Goal: Information Seeking & Learning: Learn about a topic

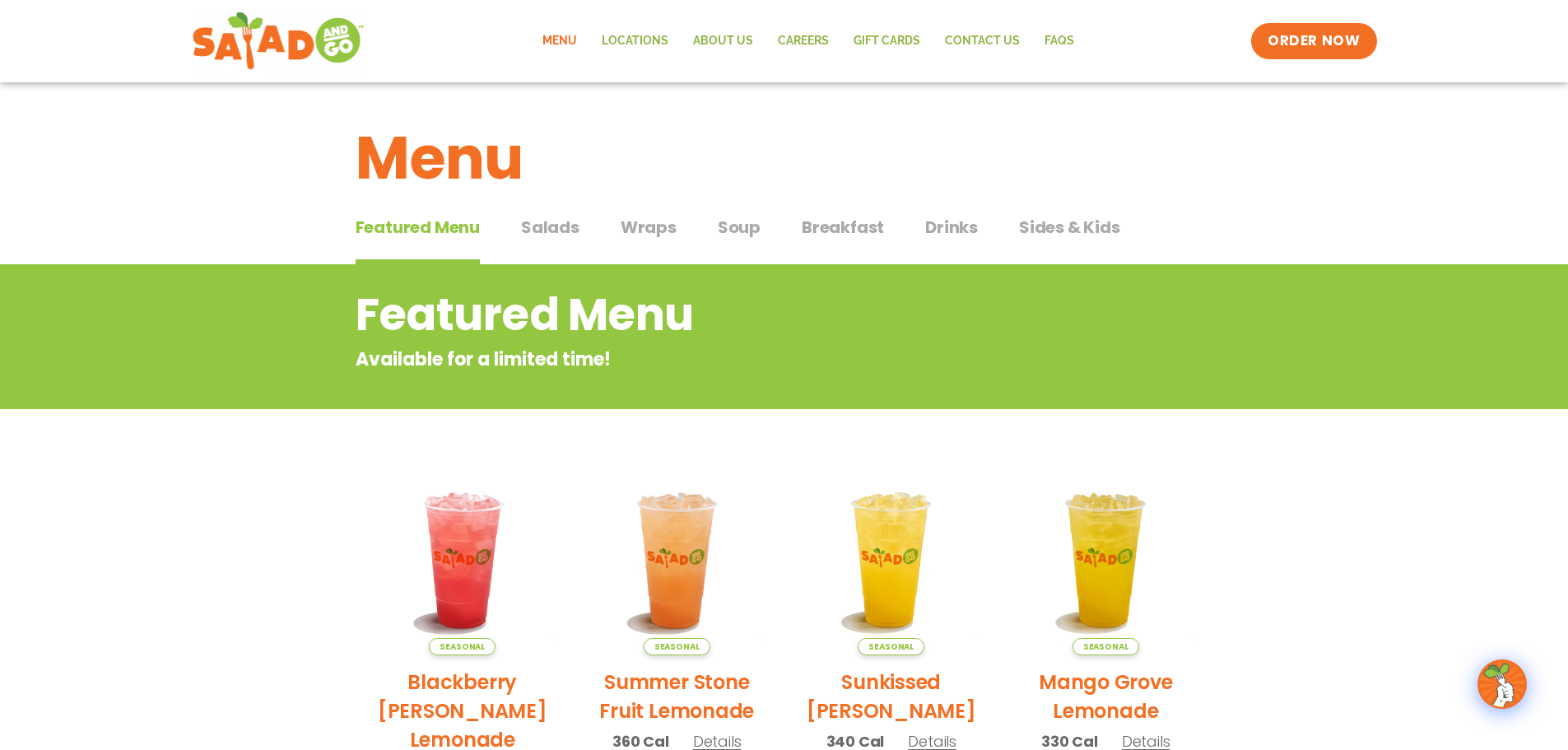
click at [552, 234] on span "Salads" at bounding box center [551, 227] width 58 height 24
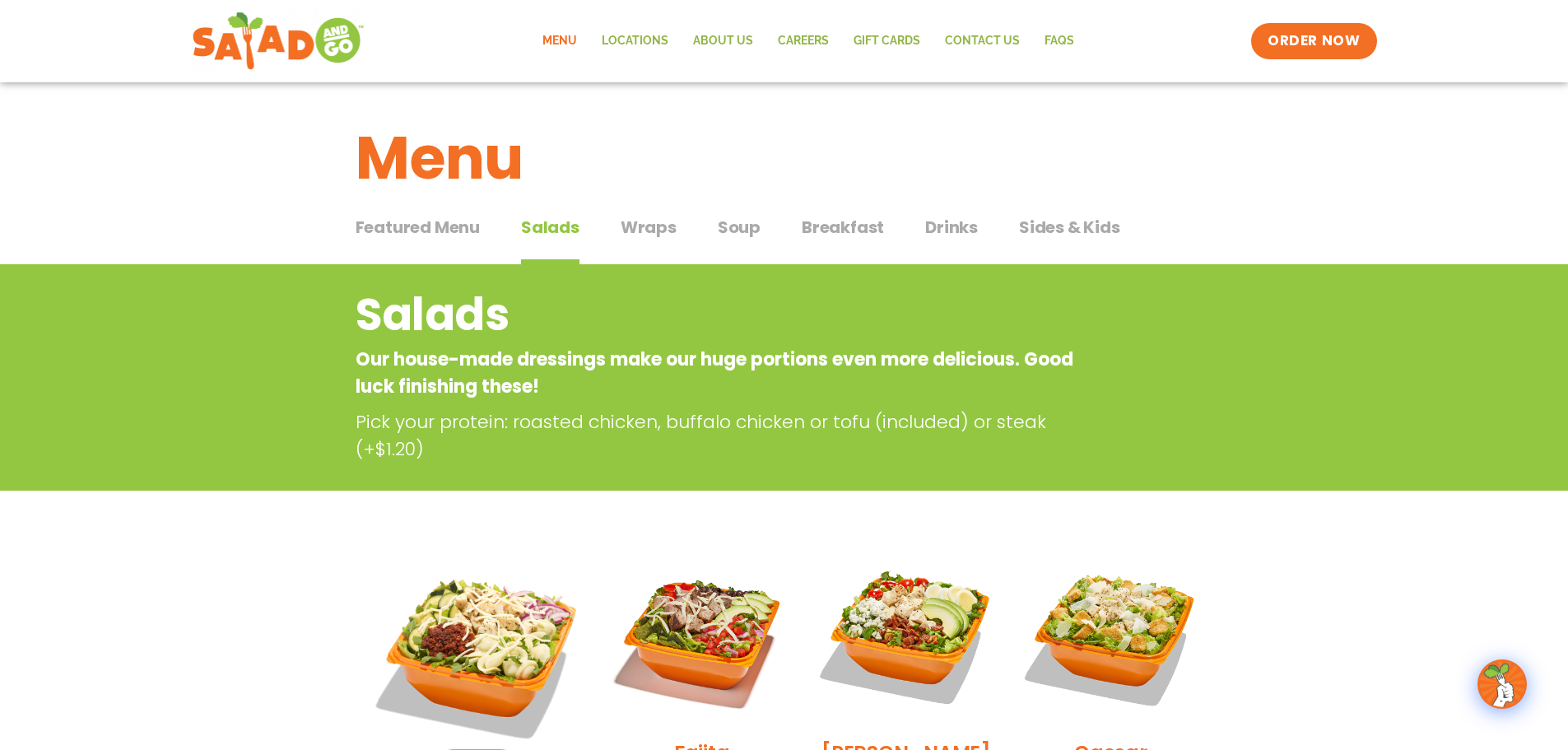
click at [633, 229] on span "Wraps" at bounding box center [648, 227] width 56 height 24
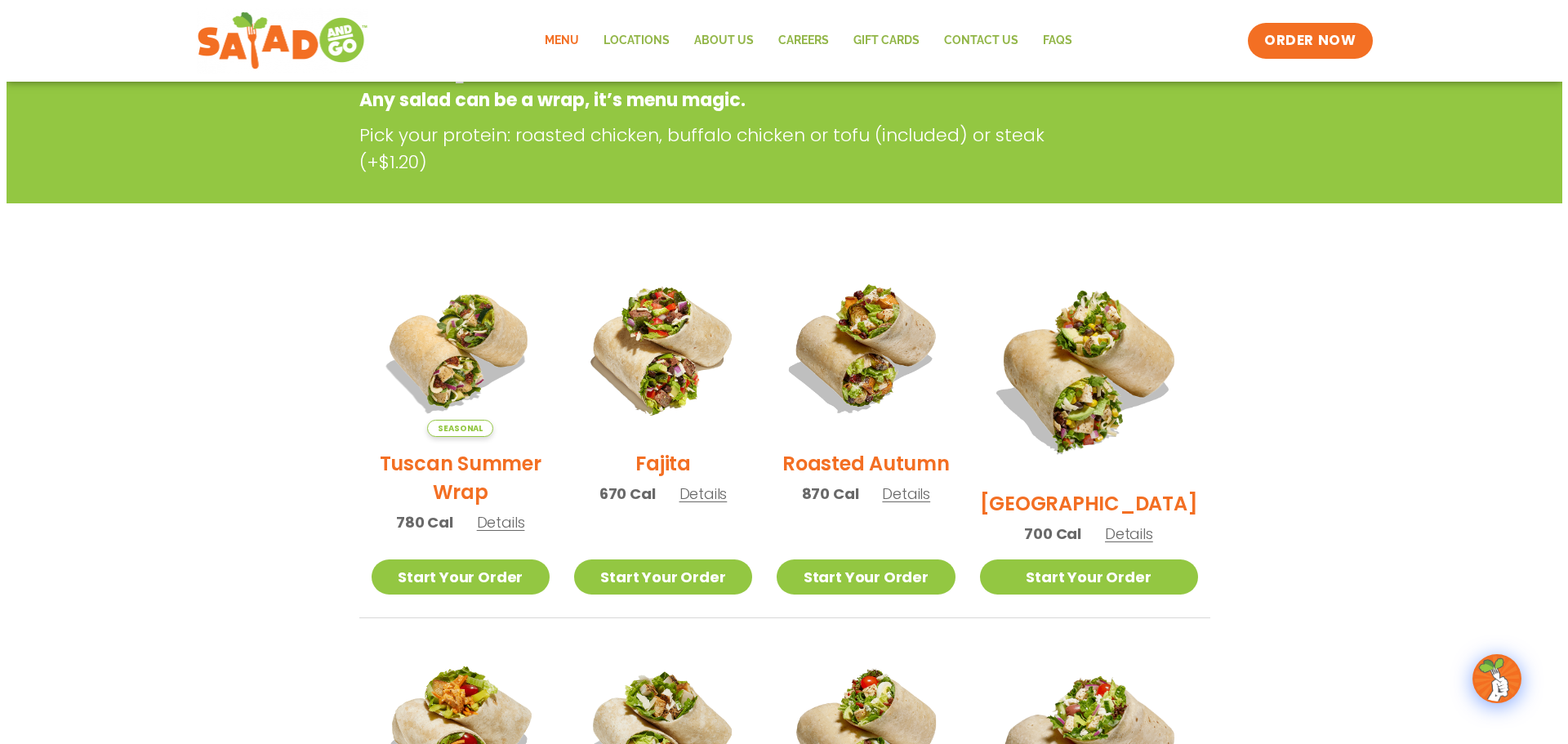
scroll to position [245, 0]
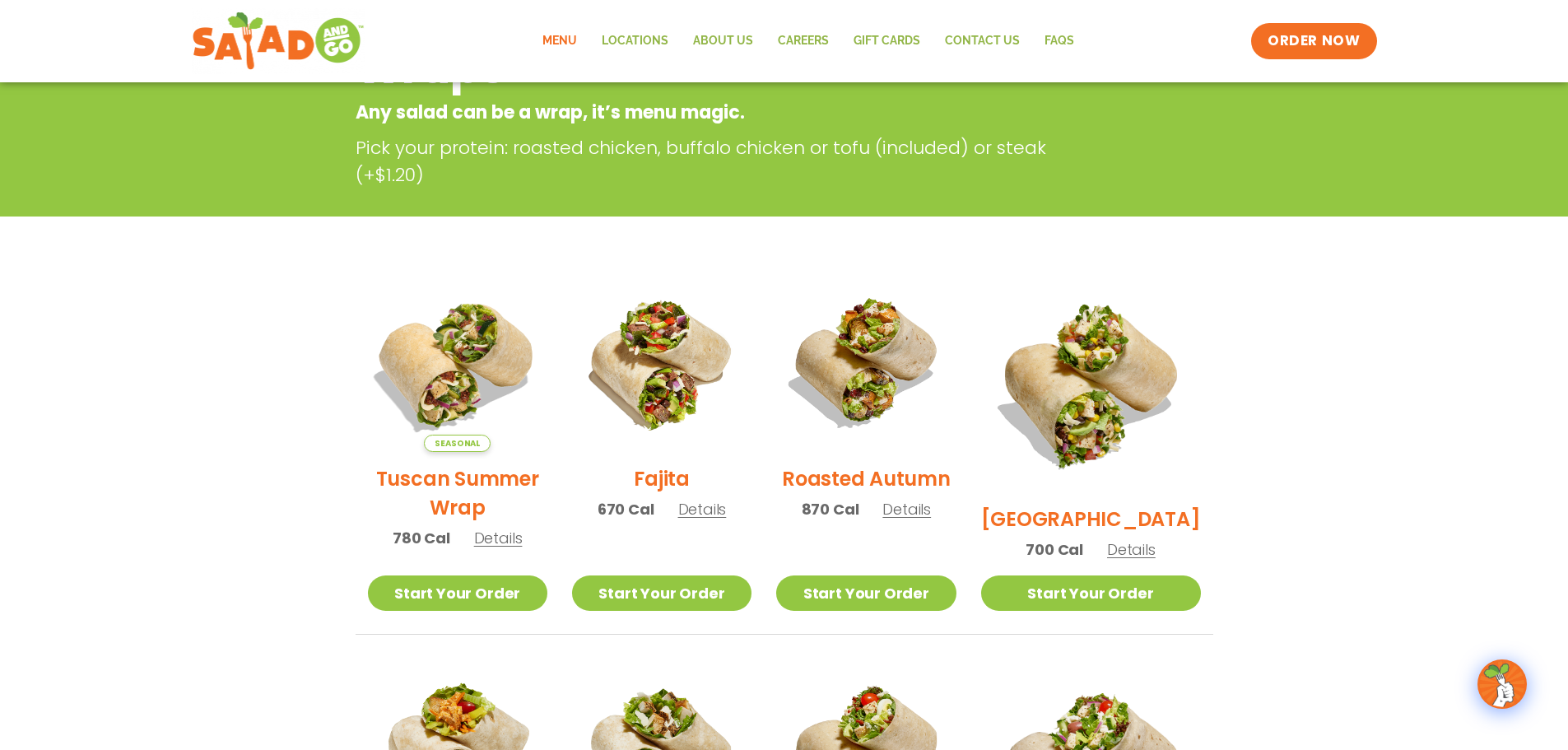
click at [472, 377] on img at bounding box center [456, 362] width 211 height 211
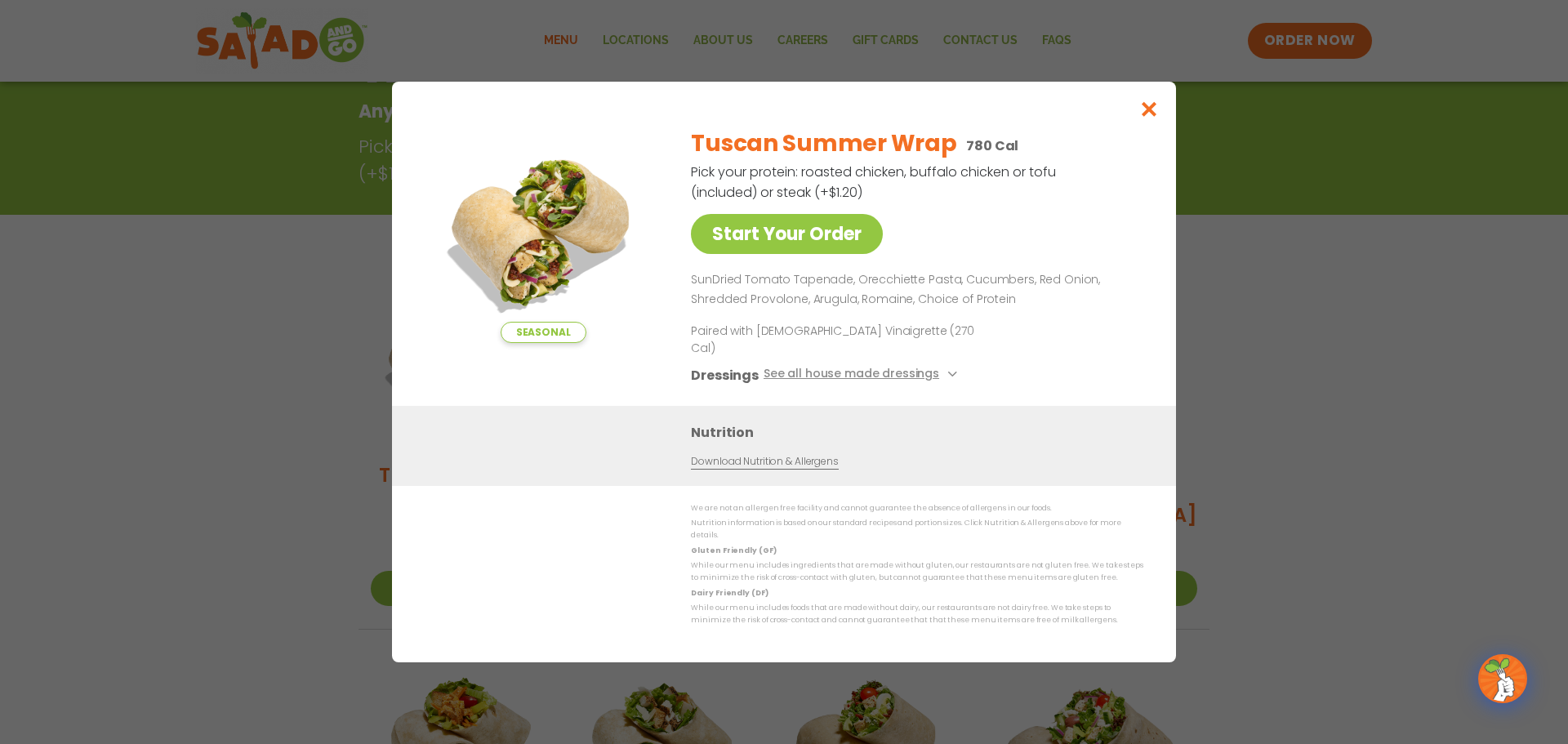
click at [1357, 428] on div "Seasonal Start Your Order Tuscan Summer Wrap 780 Cal Pick your protein: roasted…" at bounding box center [784, 372] width 1568 height 744
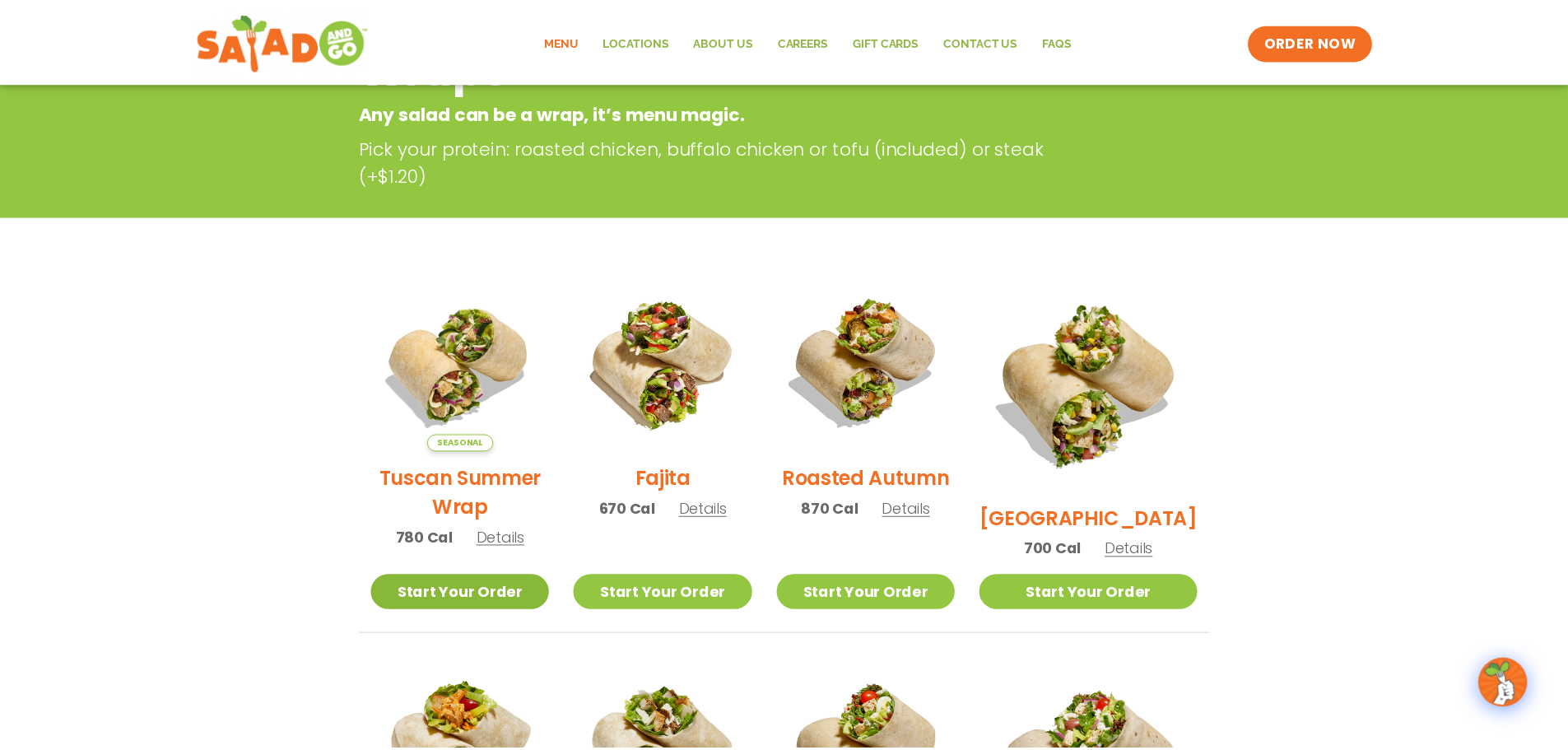
scroll to position [264, 0]
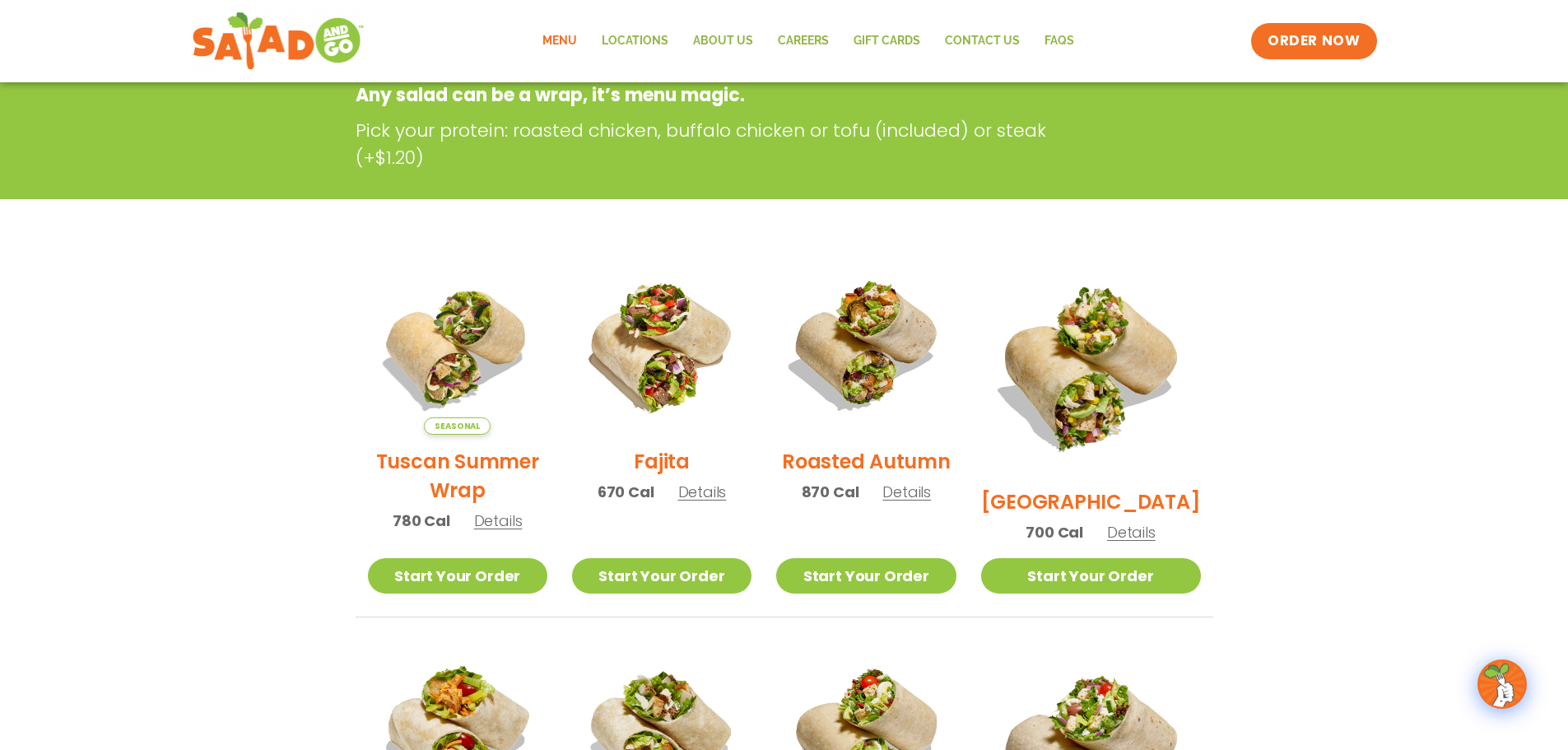
click at [536, 533] on div "Seasonal Tuscan Summer Wrap 780 Cal Details" at bounding box center [457, 401] width 180 height 292
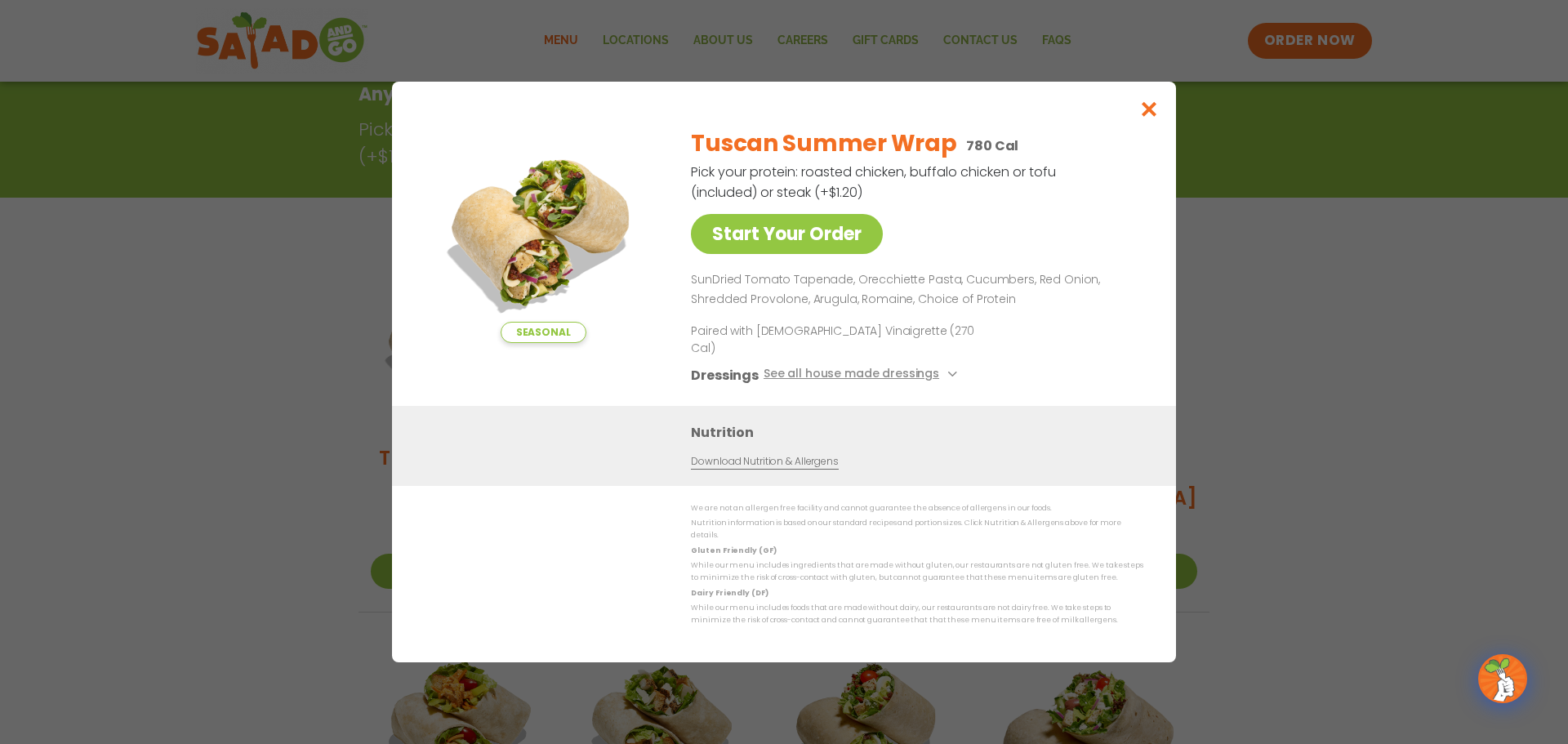
click at [512, 528] on div "We are not an allergen free facility and cannot guarantee the absence of allerg…" at bounding box center [784, 565] width 719 height 125
click at [301, 447] on div "Seasonal Start Your Order Tuscan Summer Wrap 780 Cal Pick your protein: roasted…" at bounding box center [784, 372] width 1568 height 744
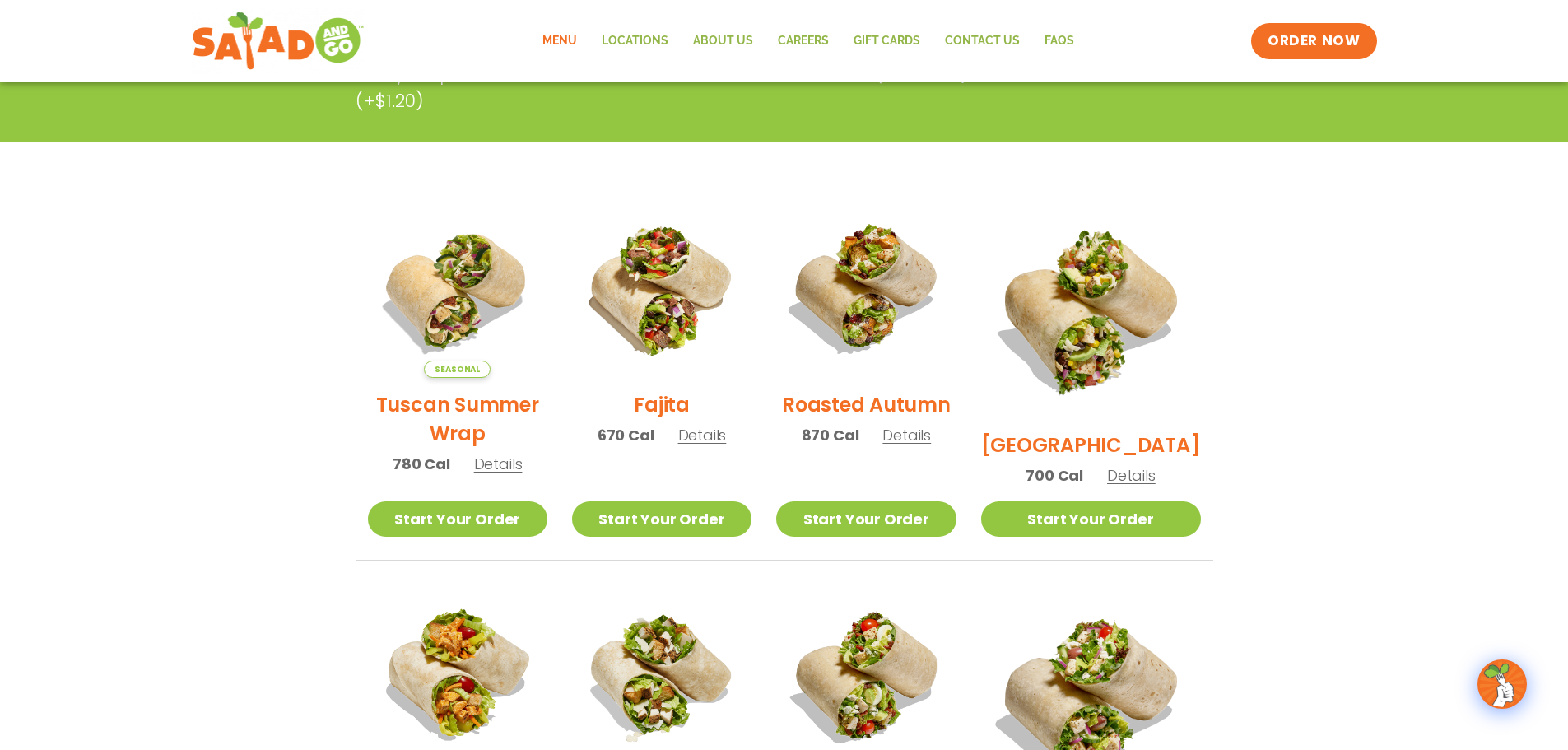
scroll to position [346, 0]
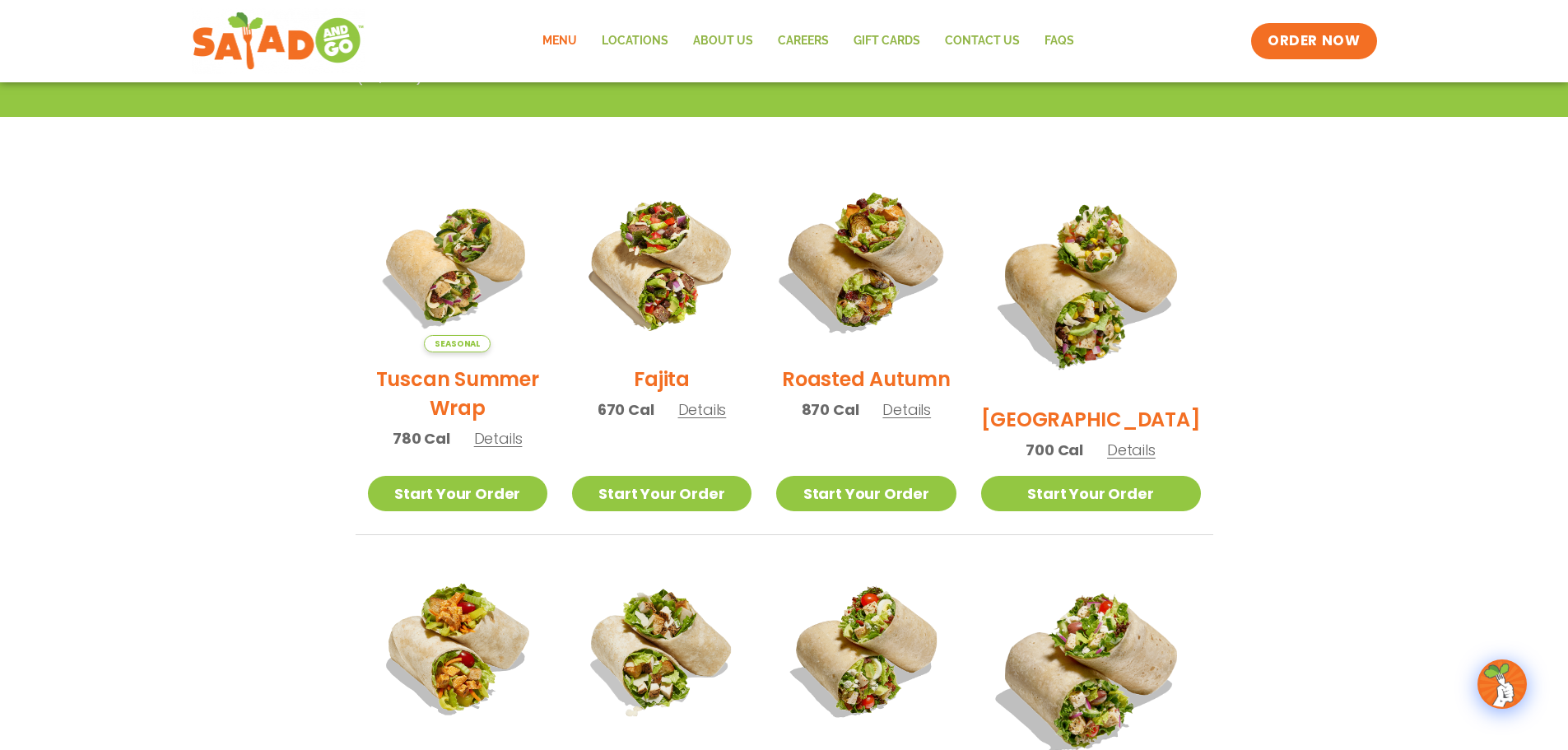
click at [883, 298] on img at bounding box center [866, 263] width 211 height 211
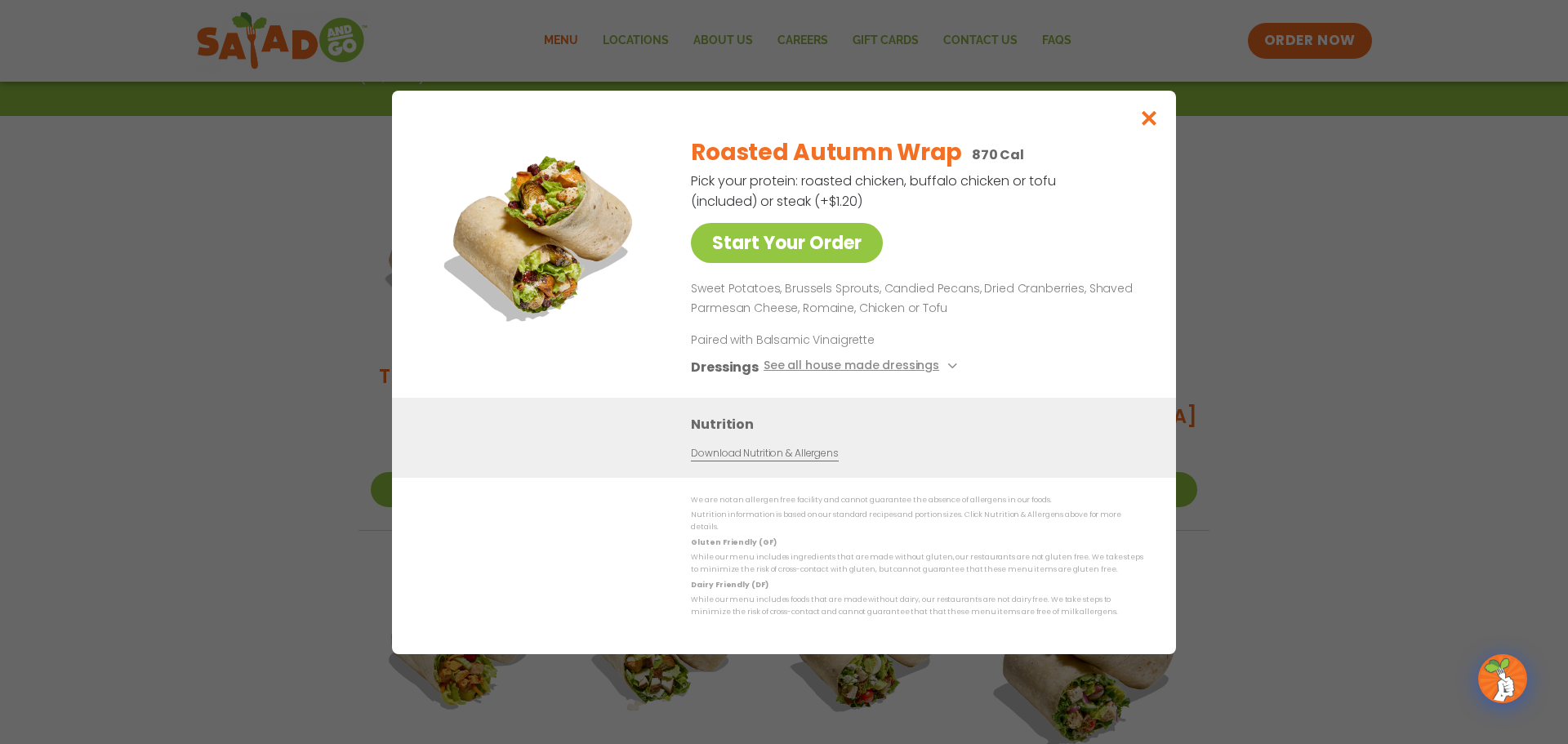
click at [1261, 370] on div "Start Your Order Roasted Autumn Wrap 870 Cal Pick your protein: roasted chicken…" at bounding box center [784, 372] width 1568 height 744
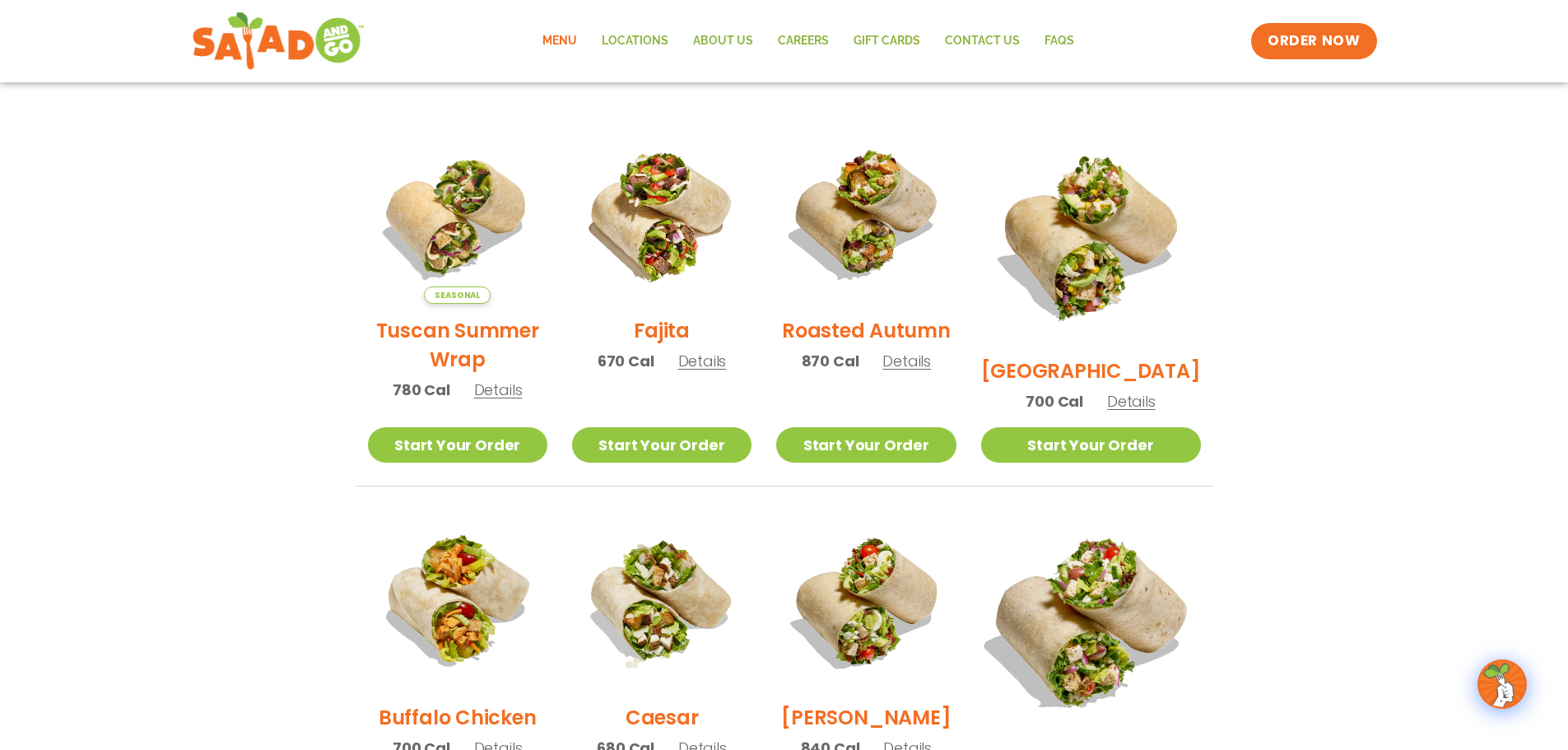
scroll to position [384, 0]
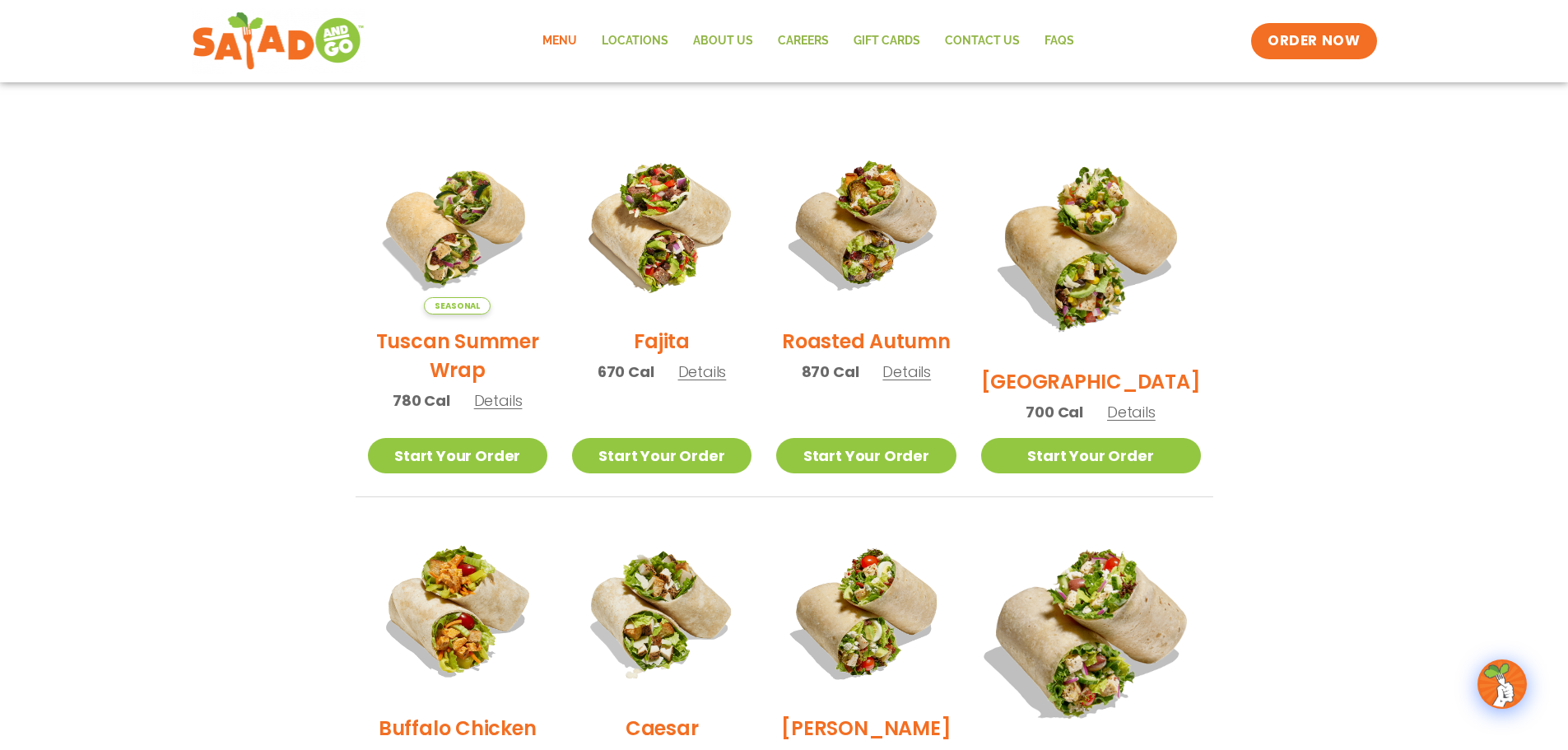
click at [1154, 602] on img at bounding box center [1091, 631] width 258 height 258
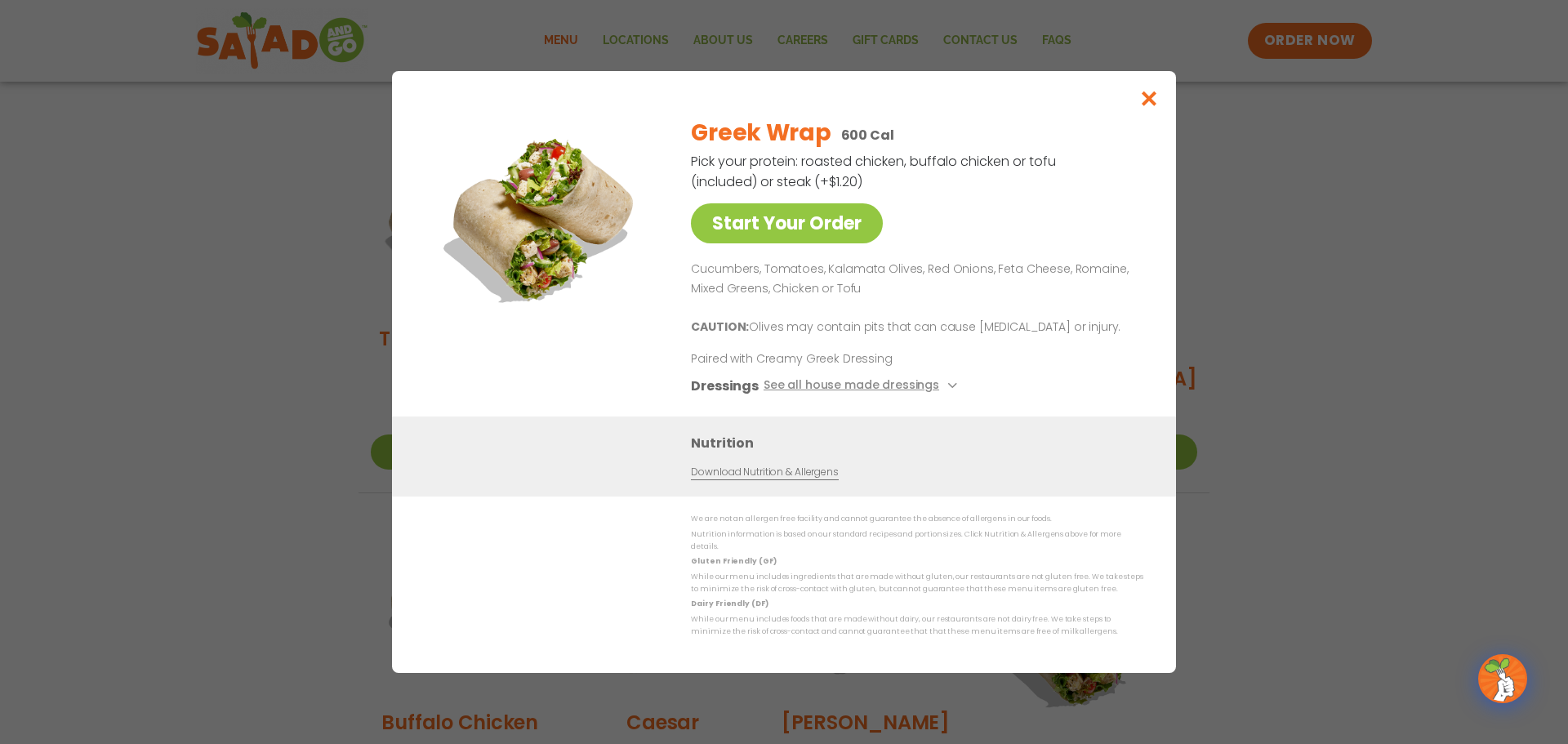
click at [1327, 453] on div "Start Your Order Greek Wrap 600 Cal Pick your protein: roasted chicken, buffalo…" at bounding box center [784, 372] width 1568 height 744
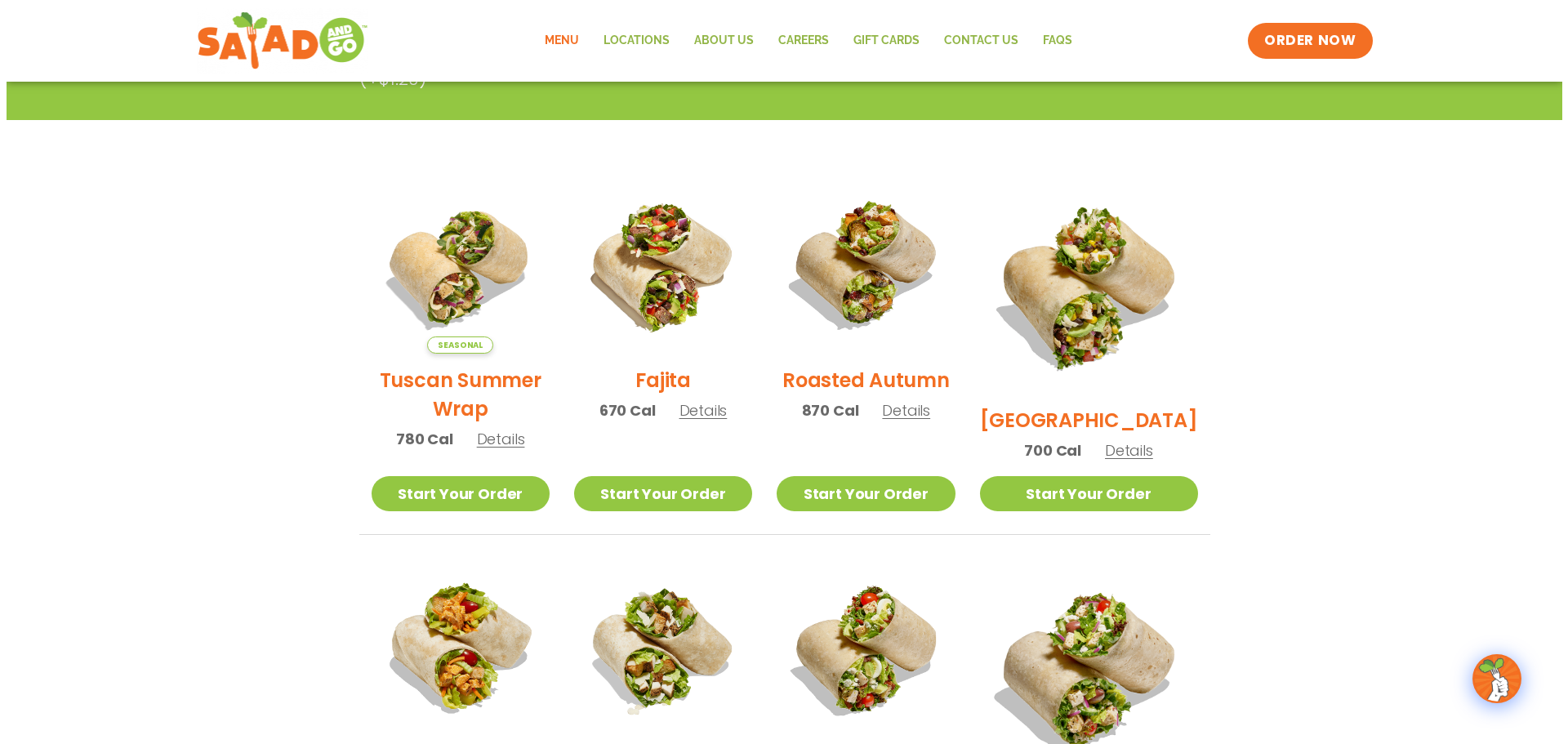
scroll to position [218, 0]
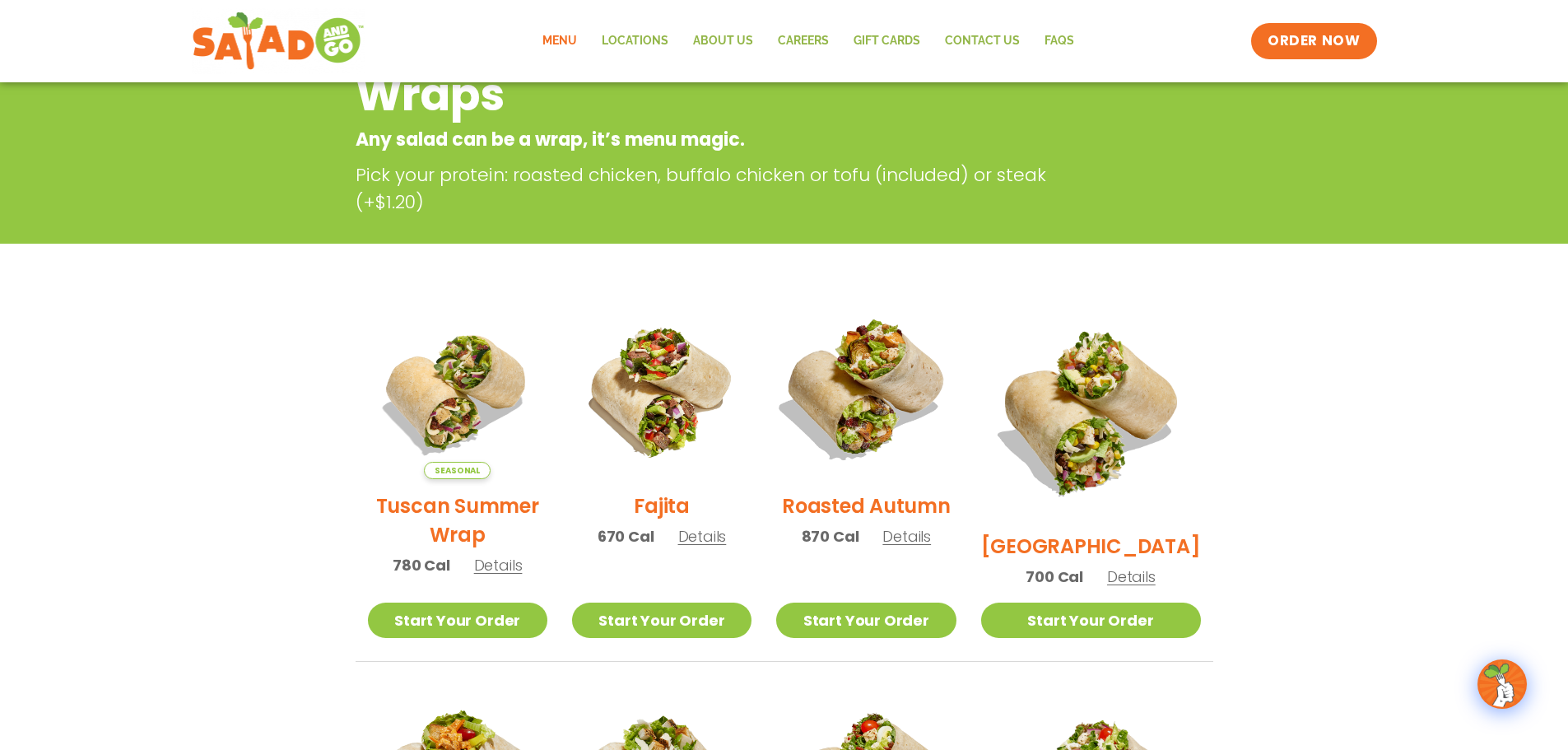
click at [876, 456] on img at bounding box center [866, 390] width 211 height 211
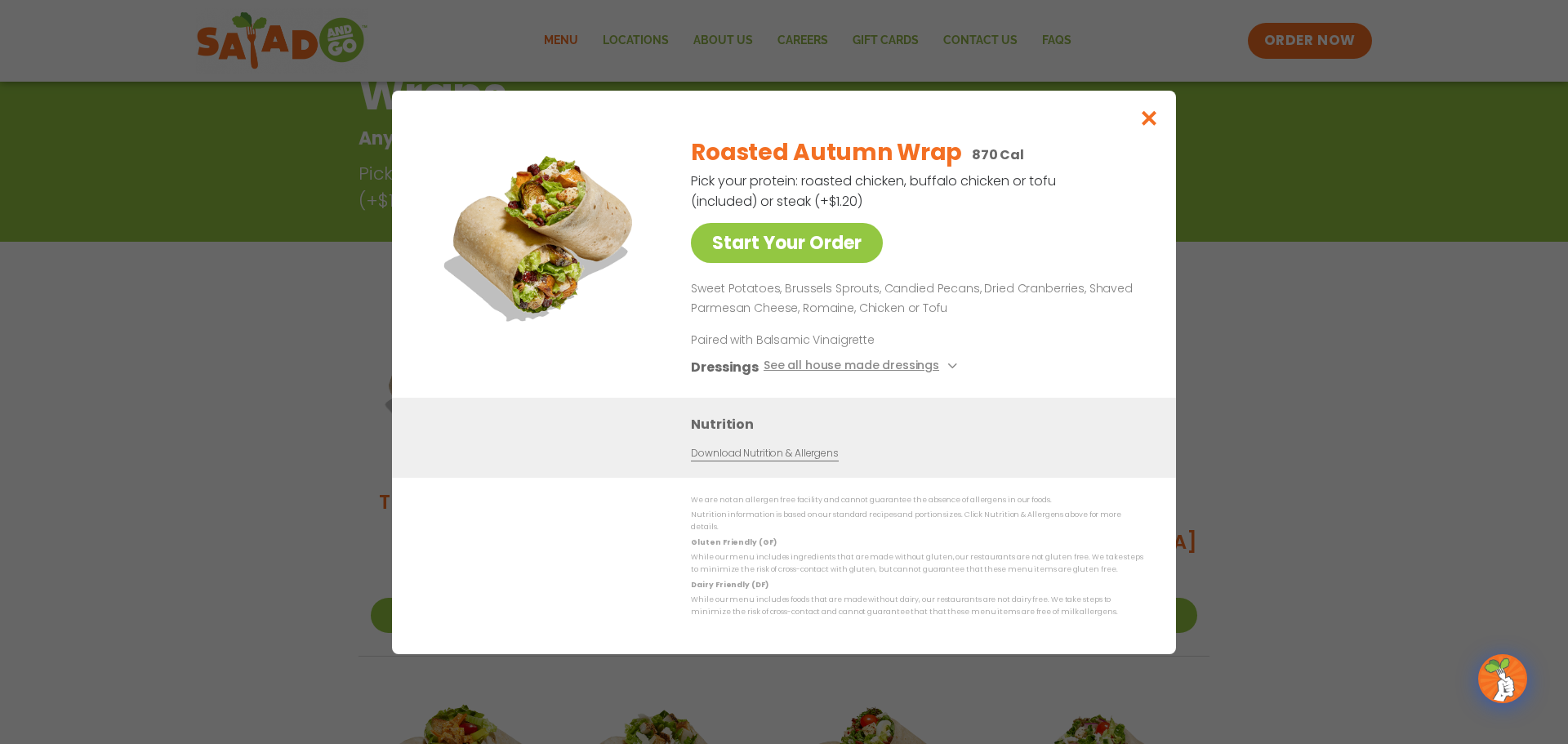
click at [215, 438] on div "Start Your Order Roasted Autumn Wrap 870 Cal Pick your protein: roasted chicken…" at bounding box center [784, 372] width 1568 height 744
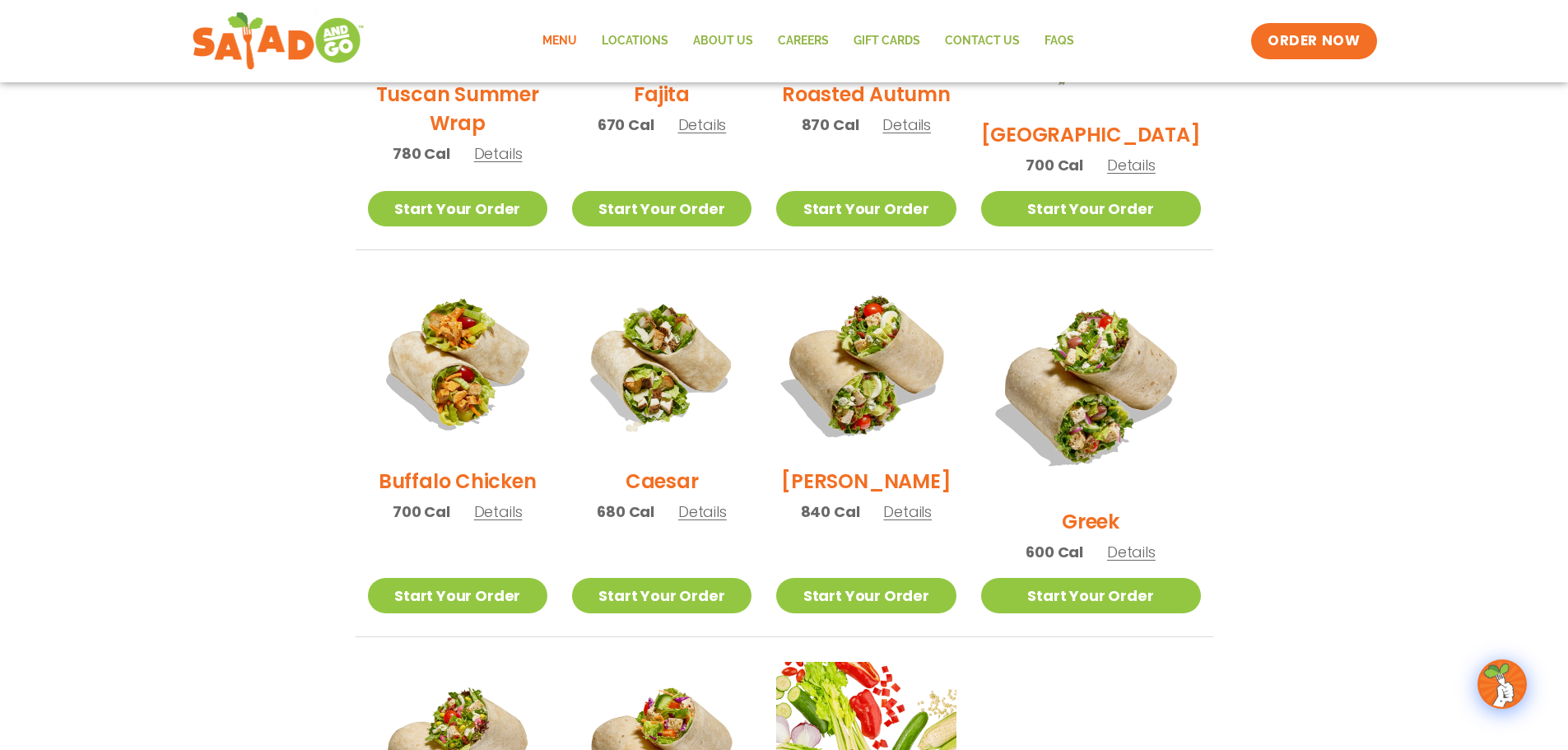
scroll to position [56, 0]
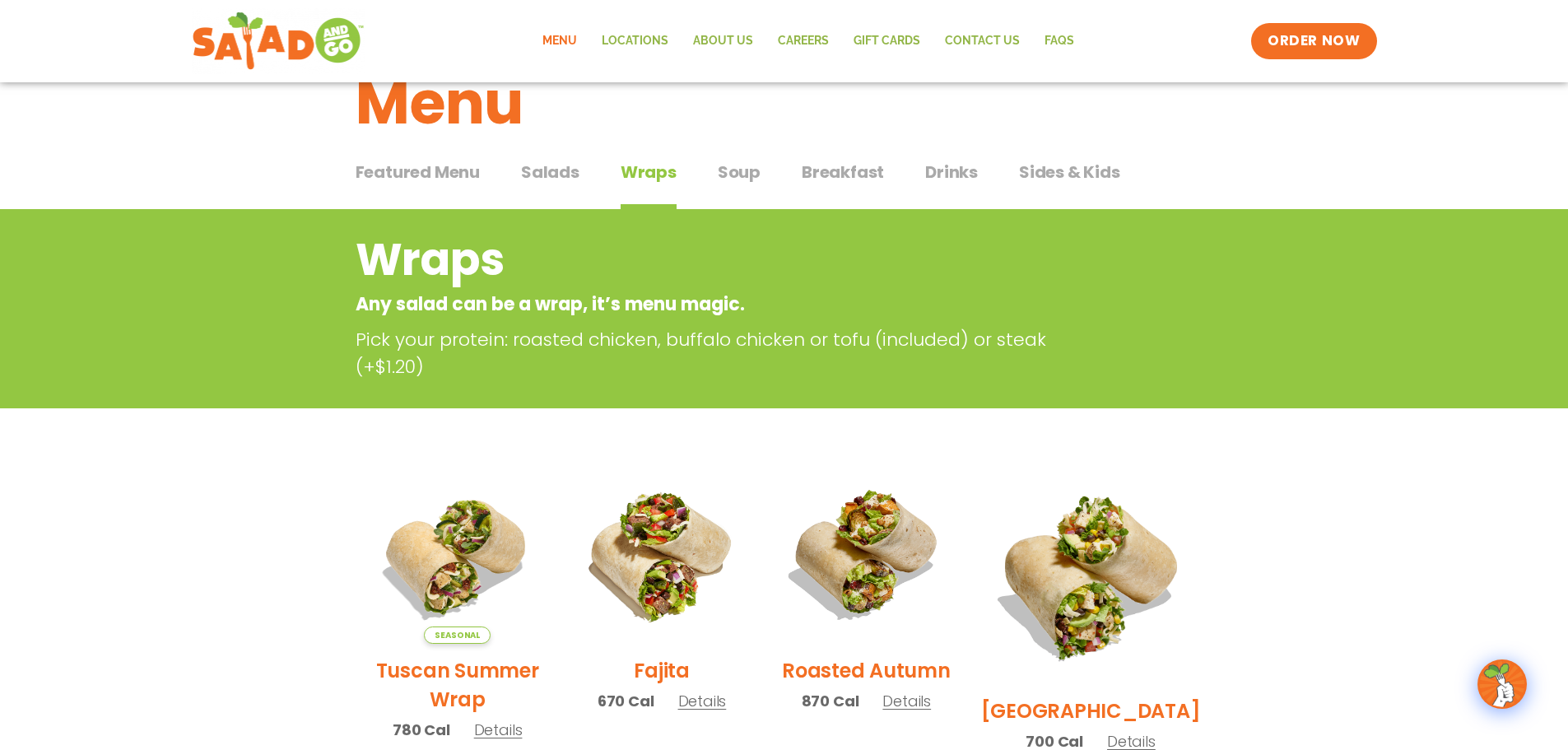
click at [441, 176] on span "Featured Menu" at bounding box center [418, 172] width 124 height 24
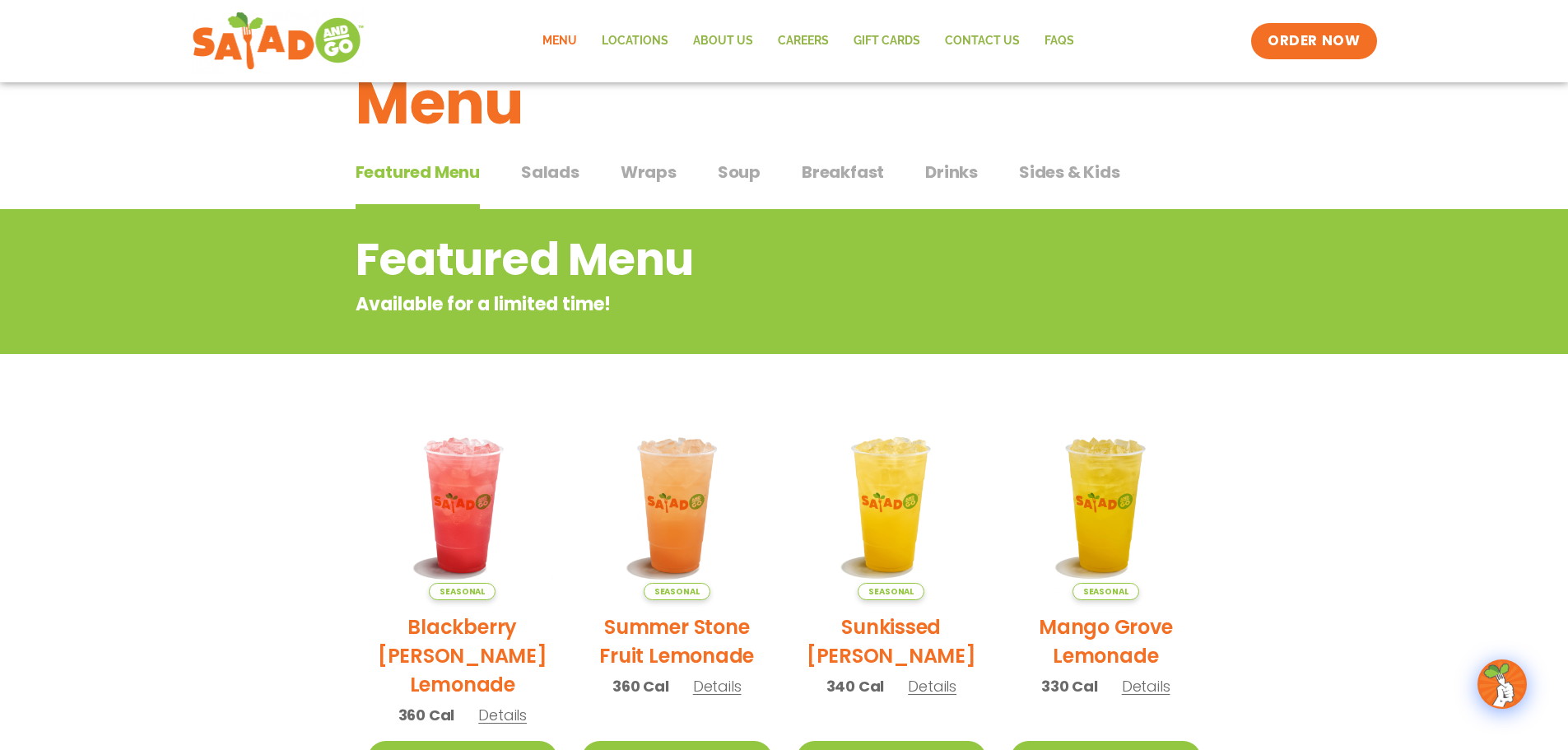
click at [1067, 175] on span "Sides & Kids" at bounding box center [1070, 172] width 102 height 24
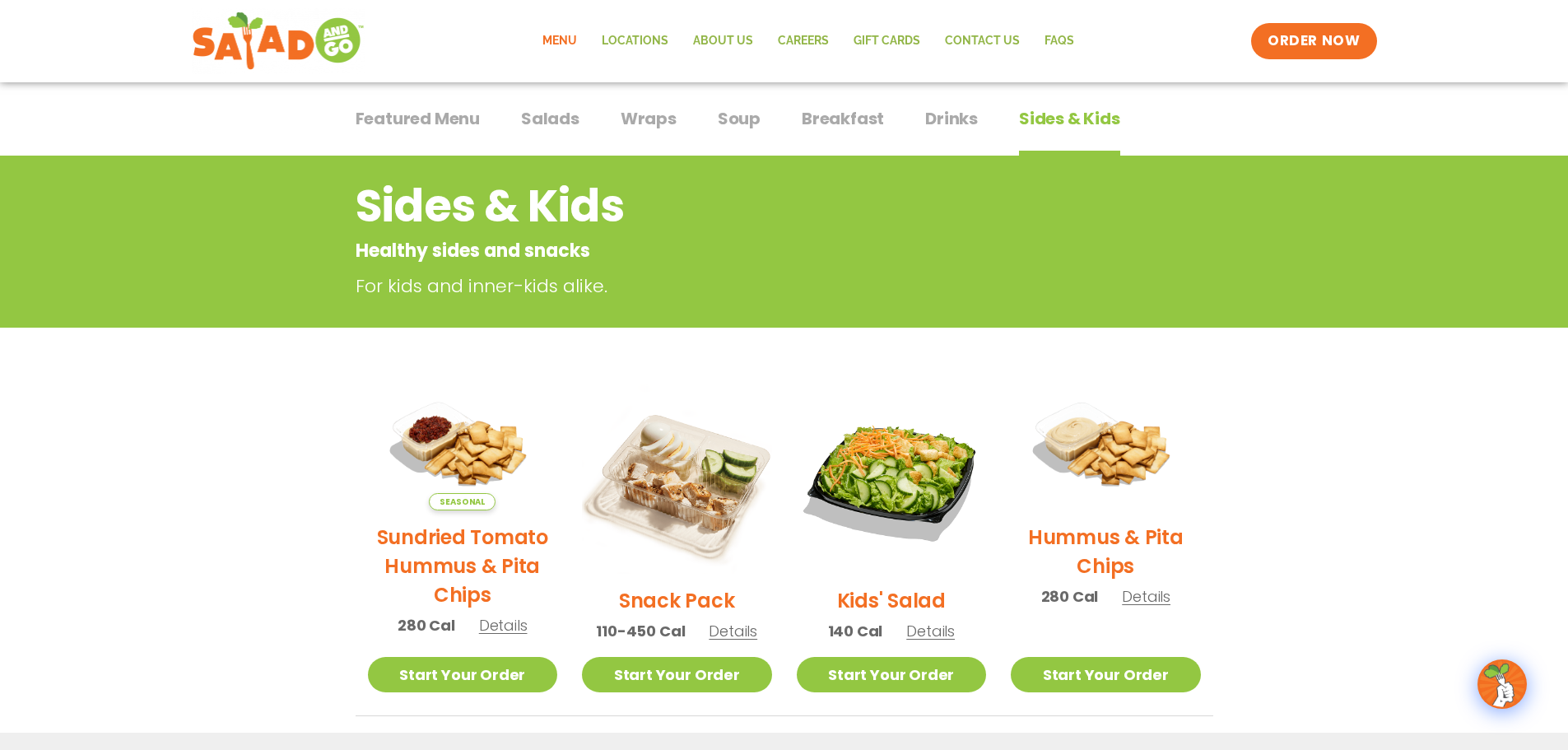
scroll to position [137, 0]
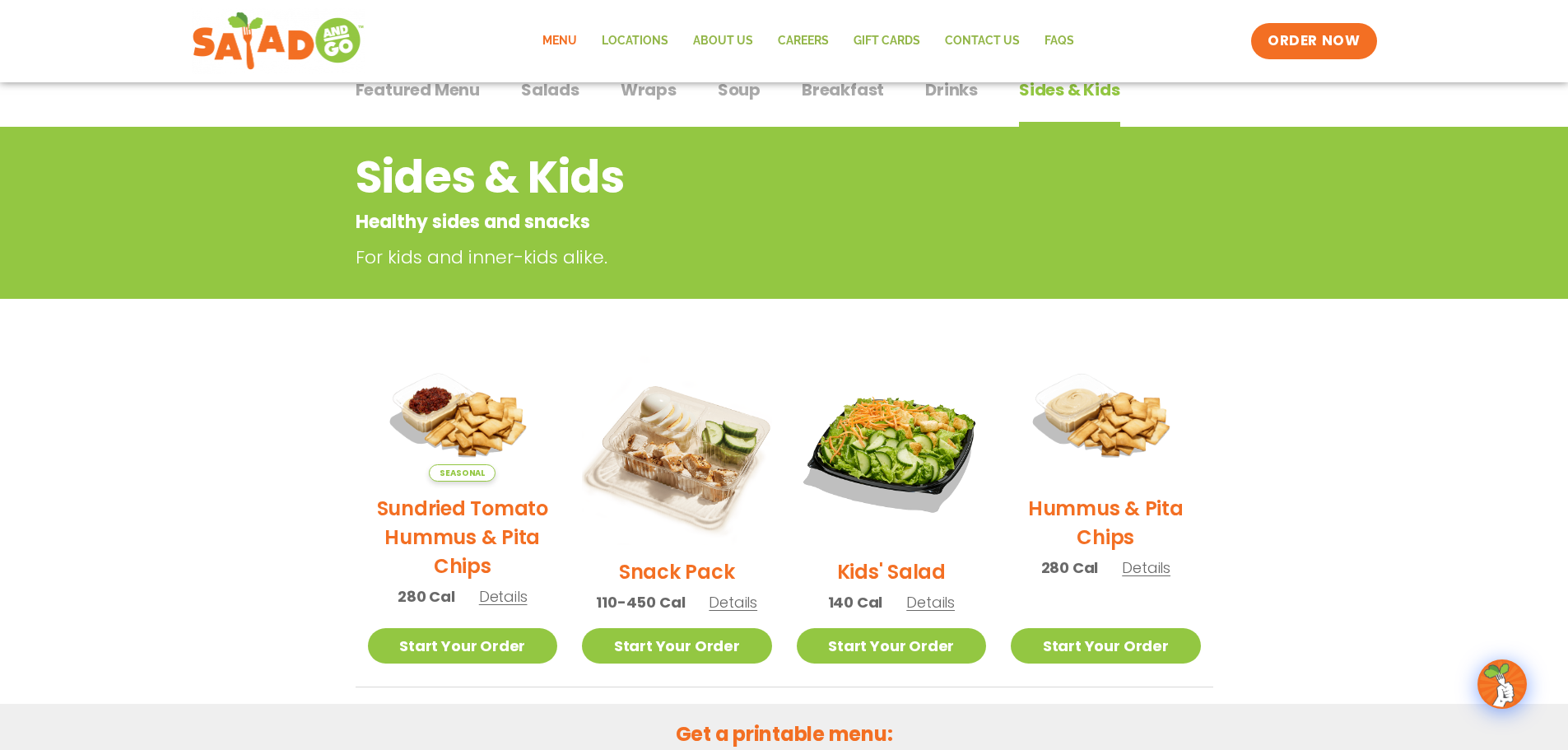
click at [1102, 508] on h2 "Hummus & Pita Chips" at bounding box center [1106, 522] width 190 height 57
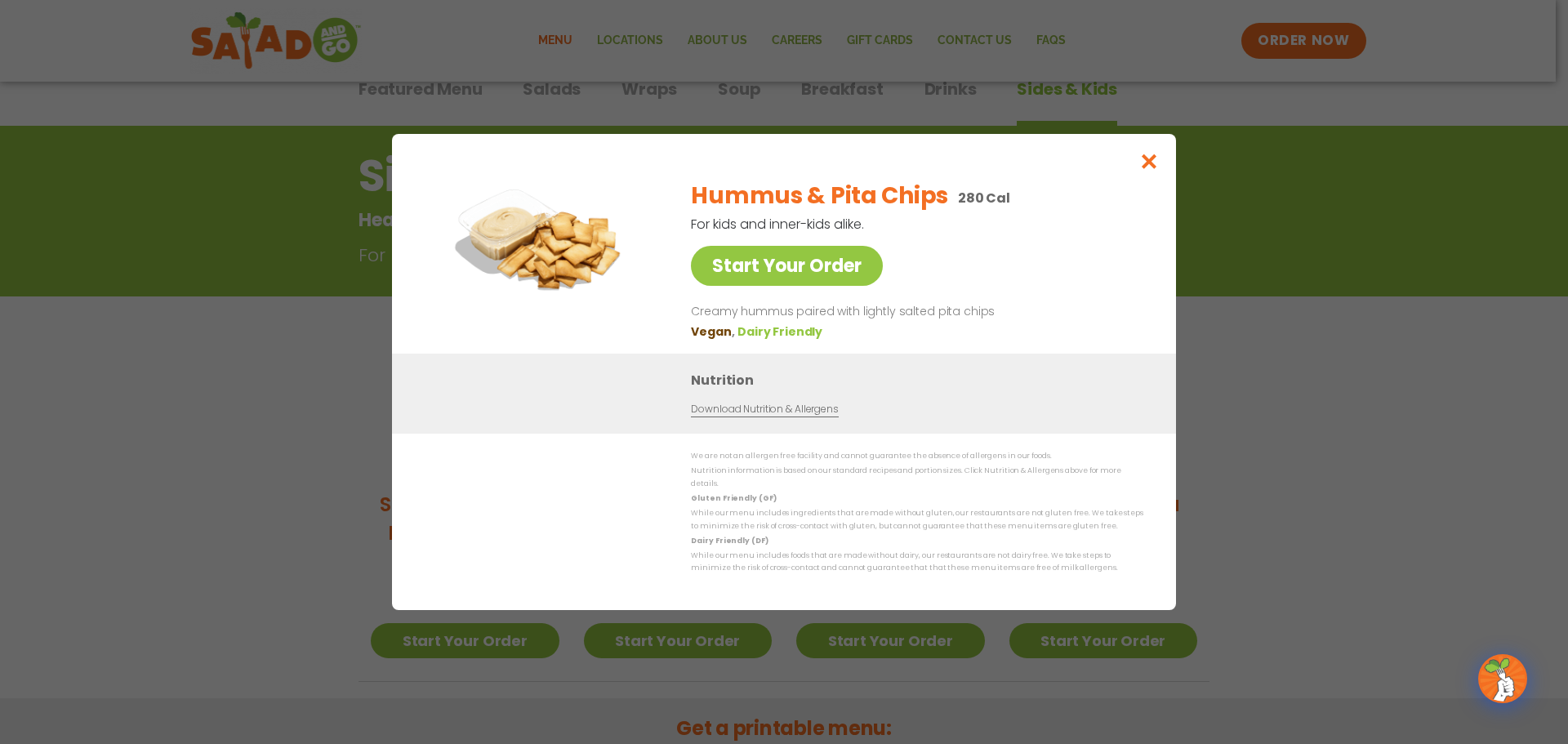
click at [1286, 419] on div "Start Your Order Hummus & Pita Chips 280 Cal For kids and inner-kids alike. Sta…" at bounding box center [784, 372] width 1568 height 744
